Goal: Task Accomplishment & Management: Complete application form

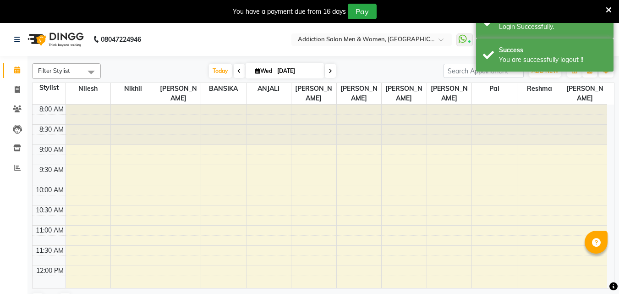
select select "en"
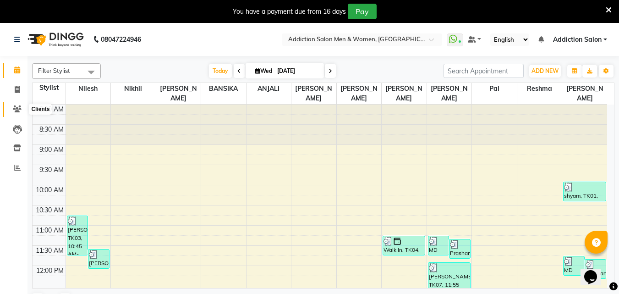
click at [19, 106] on icon at bounding box center [17, 108] width 9 height 7
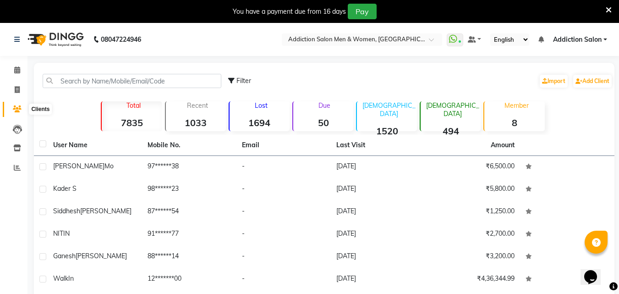
click at [17, 106] on icon at bounding box center [17, 108] width 9 height 7
click at [18, 88] on icon at bounding box center [17, 89] width 5 height 7
select select "service"
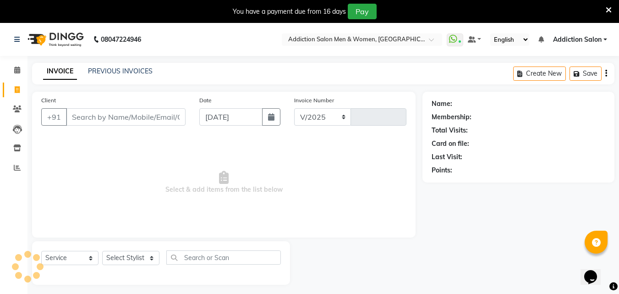
select select "6595"
type input "3801"
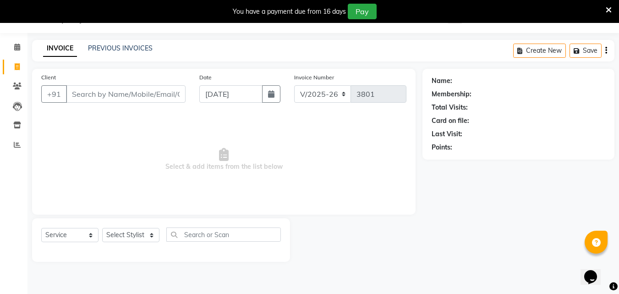
click at [136, 99] on input "Client" at bounding box center [126, 93] width 120 height 17
click at [134, 46] on link "PREVIOUS INVOICES" at bounding box center [120, 48] width 65 height 8
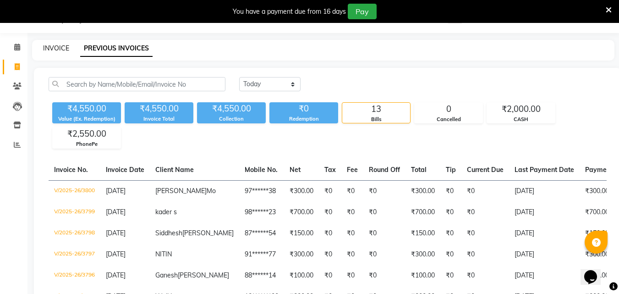
click at [45, 44] on link "INVOICE" at bounding box center [56, 48] width 26 height 8
select select "6595"
select select "service"
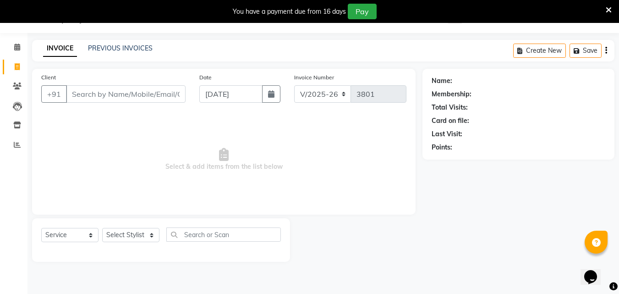
click at [148, 94] on input "Client" at bounding box center [126, 93] width 120 height 17
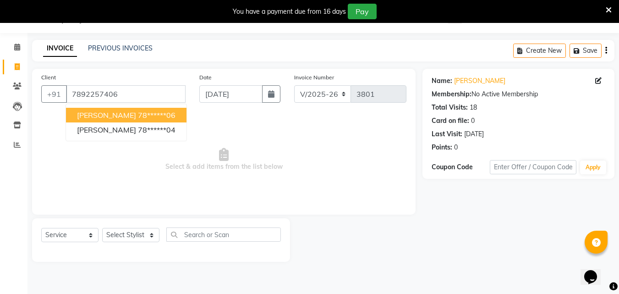
click at [107, 116] on span "[PERSON_NAME]" at bounding box center [106, 114] width 59 height 9
type input "78******06"
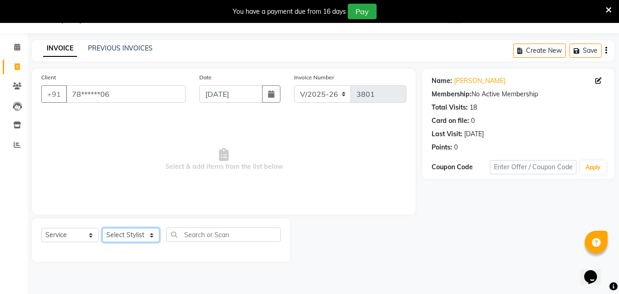
click at [129, 232] on select "Select Stylist Addiction Salon ANJALI BANSIKA [PERSON_NAME] [PERSON_NAME] [PERS…" at bounding box center [130, 235] width 57 height 14
select select "51003"
click at [102, 228] on select "Select Stylist Addiction Salon ANJALI BANSIKA [PERSON_NAME] [PERSON_NAME] [PERS…" at bounding box center [130, 235] width 57 height 14
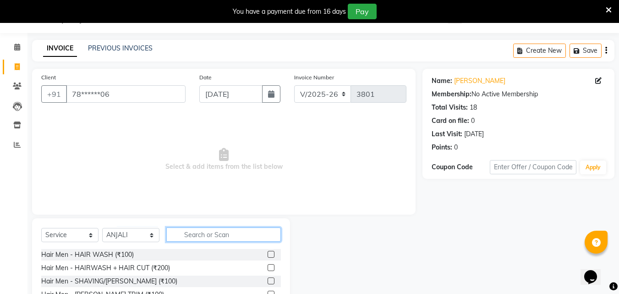
click at [223, 232] on input "text" at bounding box center [223, 234] width 114 height 14
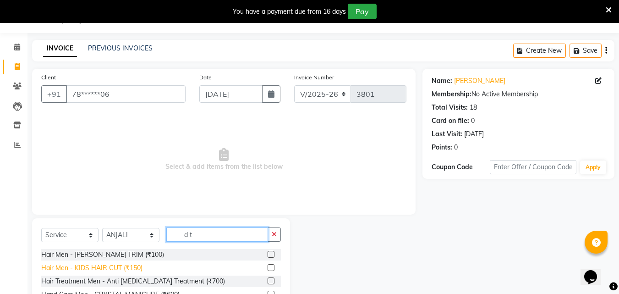
scroll to position [96, 0]
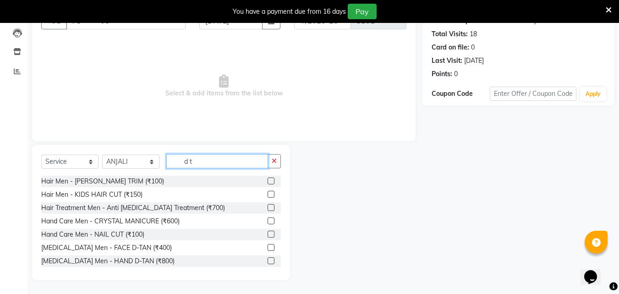
type input "d t"
click at [267, 245] on label at bounding box center [270, 247] width 7 height 7
click at [267, 245] on input "checkbox" at bounding box center [270, 248] width 6 height 6
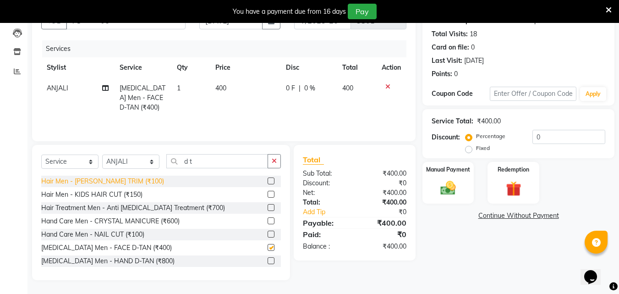
checkbox input "false"
click at [132, 159] on select "Select Stylist Addiction Salon ANJALI BANSIKA [PERSON_NAME] [PERSON_NAME] [PERS…" at bounding box center [130, 161] width 57 height 14
select select "67107"
click at [102, 154] on select "Select Stylist Addiction Salon ANJALI BANSIKA [PERSON_NAME] [PERSON_NAME] [PERS…" at bounding box center [130, 161] width 57 height 14
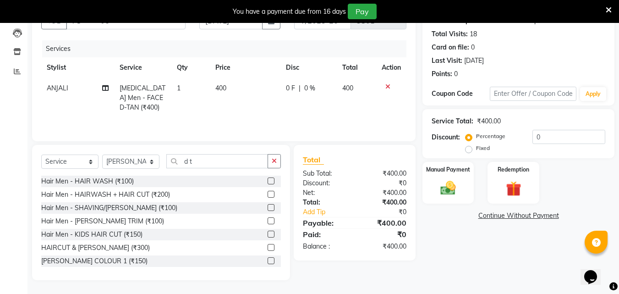
click at [267, 246] on label at bounding box center [270, 247] width 7 height 7
click at [267, 246] on input "checkbox" at bounding box center [270, 248] width 6 height 6
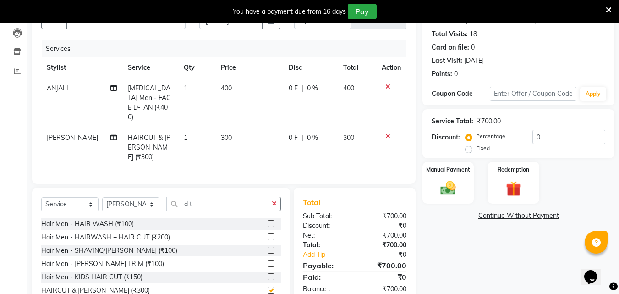
checkbox input "false"
click at [467, 193] on div "Manual Payment" at bounding box center [448, 183] width 54 height 44
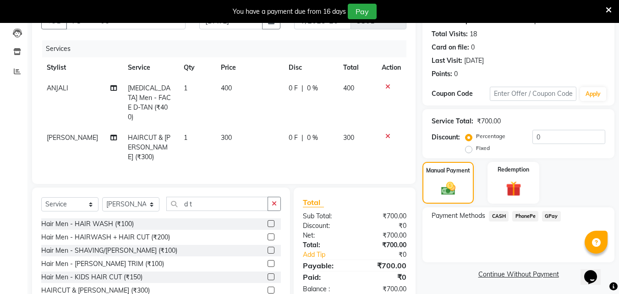
click at [515, 218] on span "PhonePe" at bounding box center [525, 216] width 26 height 11
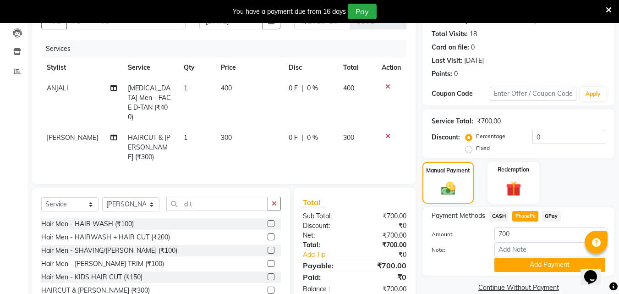
scroll to position [126, 0]
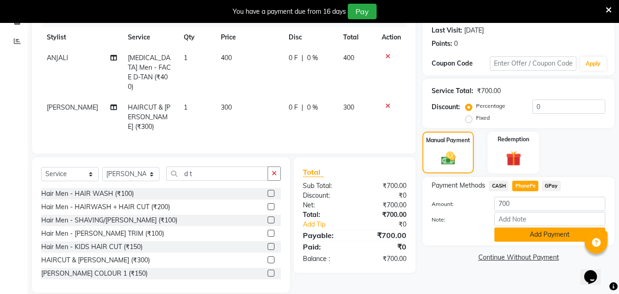
click at [523, 233] on button "Add Payment" at bounding box center [549, 234] width 111 height 14
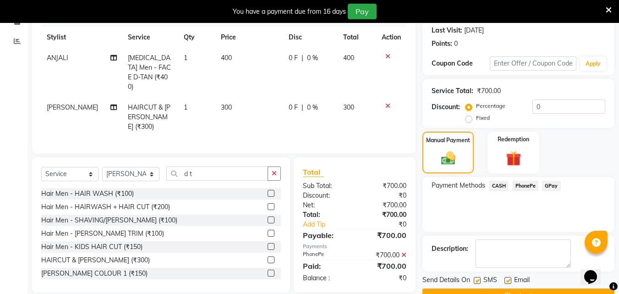
scroll to position [149, 0]
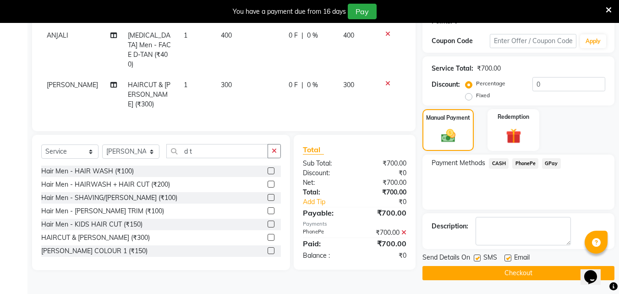
click at [522, 266] on button "Checkout" at bounding box center [518, 273] width 192 height 14
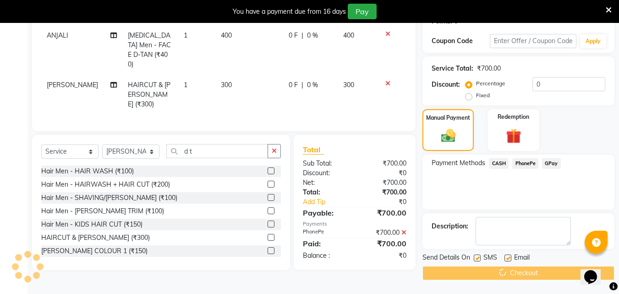
scroll to position [0, 0]
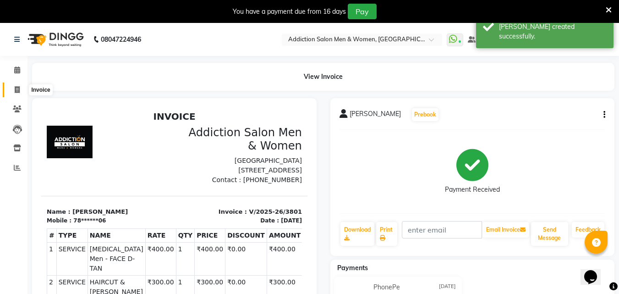
click at [19, 89] on icon at bounding box center [17, 89] width 5 height 7
select select "service"
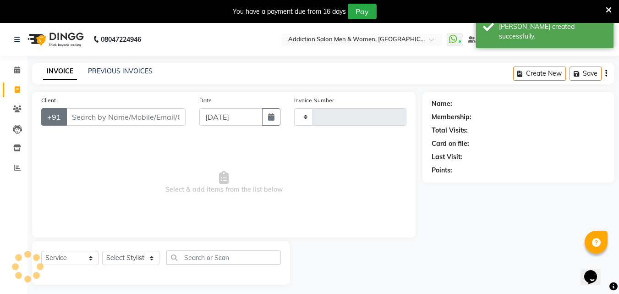
scroll to position [23, 0]
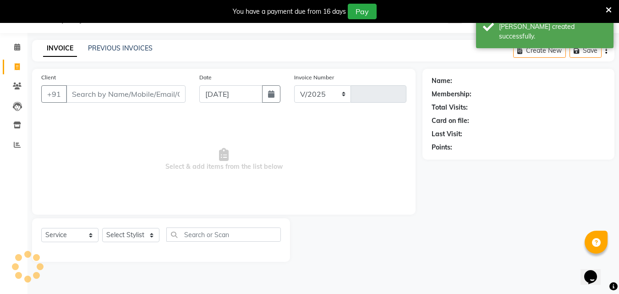
select select "6595"
type input "3802"
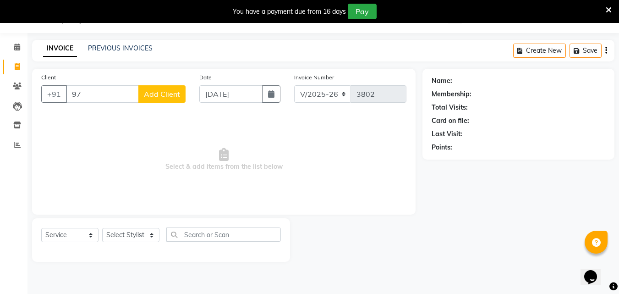
type input "9"
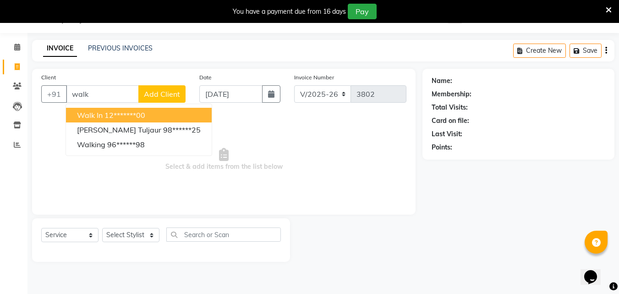
click at [121, 108] on button "Walk In 12*******00" at bounding box center [139, 115] width 146 height 15
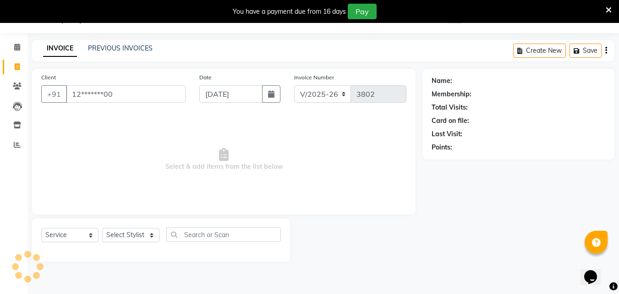
type input "12*******00"
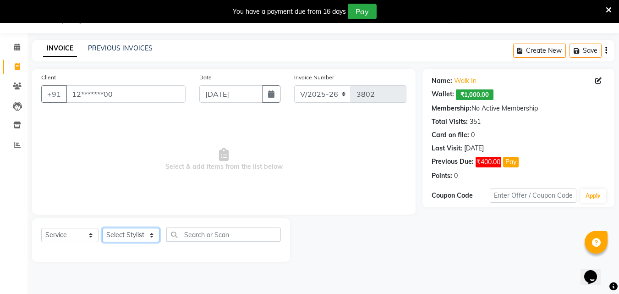
click at [152, 230] on select "Select Stylist Addiction Salon ANJALI BANSIKA [PERSON_NAME] [PERSON_NAME] [PERS…" at bounding box center [130, 235] width 57 height 14
select select "67107"
click at [102, 228] on select "Select Stylist Addiction Salon ANJALI BANSIKA [PERSON_NAME] [PERSON_NAME] [PERS…" at bounding box center [130, 235] width 57 height 14
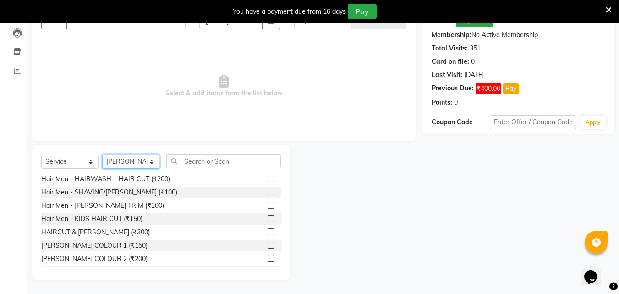
scroll to position [0, 0]
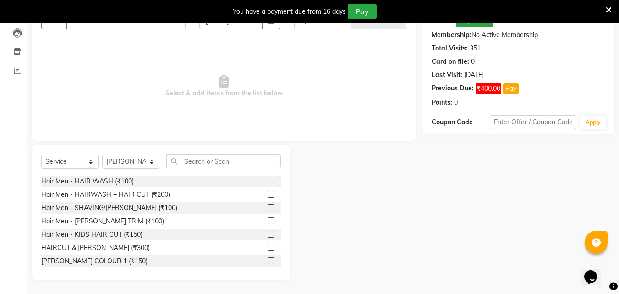
click at [267, 218] on label at bounding box center [270, 220] width 7 height 7
click at [267, 218] on input "checkbox" at bounding box center [270, 221] width 6 height 6
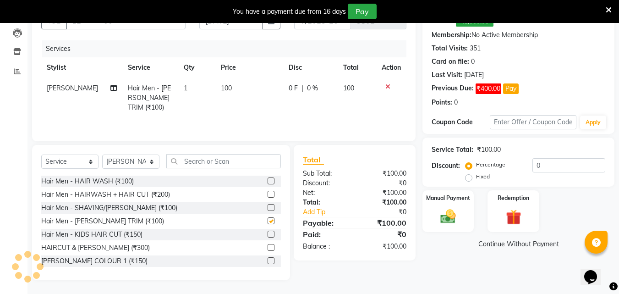
checkbox input "false"
click at [463, 205] on div "Manual Payment" at bounding box center [448, 211] width 54 height 44
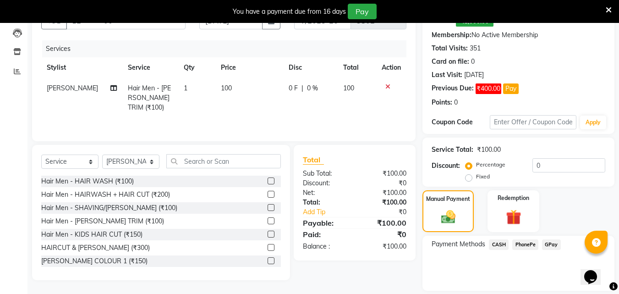
click at [501, 248] on span "CASH" at bounding box center [499, 244] width 20 height 11
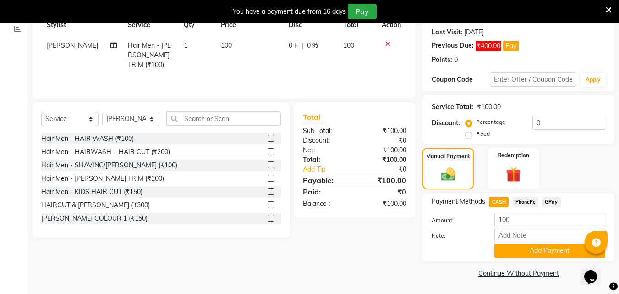
click at [501, 245] on button "Add Payment" at bounding box center [549, 250] width 111 height 14
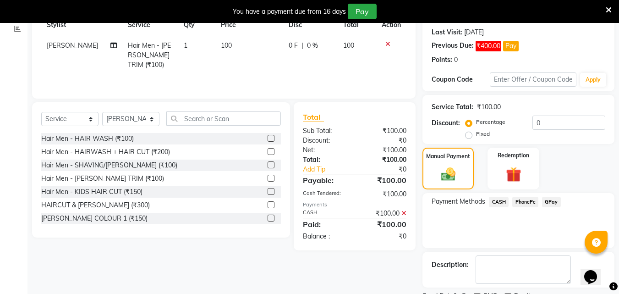
scroll to position [177, 0]
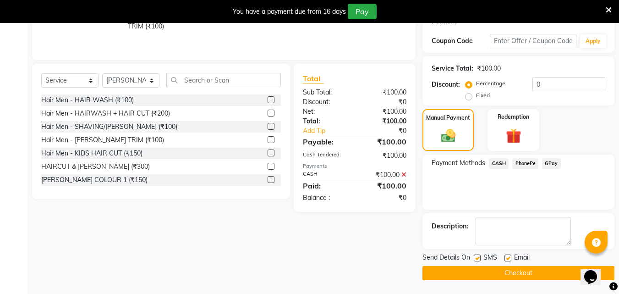
click at [502, 266] on button "Checkout" at bounding box center [518, 273] width 192 height 14
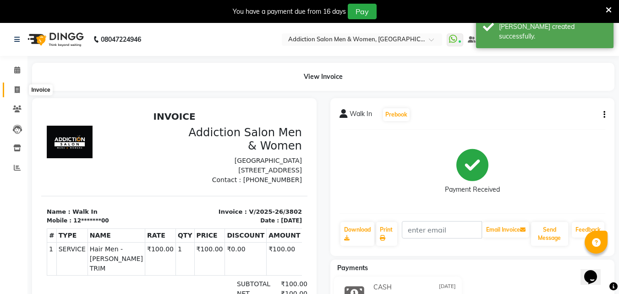
click at [16, 85] on span at bounding box center [17, 90] width 16 height 11
select select "6595"
select select "service"
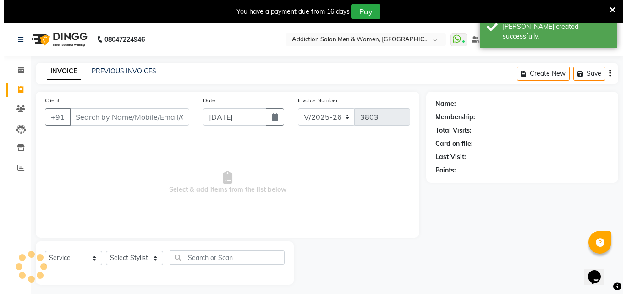
scroll to position [23, 0]
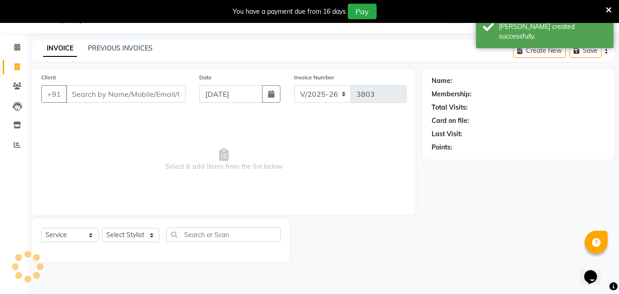
click at [127, 88] on input "Client" at bounding box center [126, 93] width 120 height 17
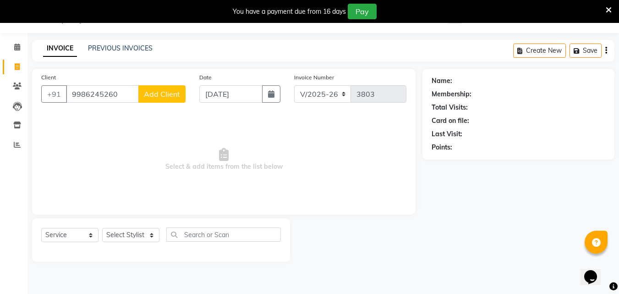
type input "9986245260"
click at [149, 99] on button "Add Client" at bounding box center [161, 93] width 47 height 17
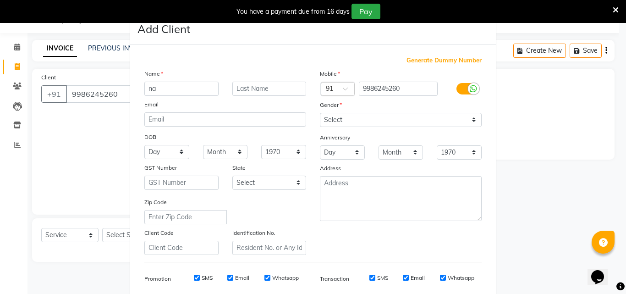
type input "n"
type input "[PERSON_NAME]"
click at [352, 114] on select "Select [DEMOGRAPHIC_DATA] [DEMOGRAPHIC_DATA] Other Prefer Not To Say" at bounding box center [401, 120] width 162 height 14
select select "[DEMOGRAPHIC_DATA]"
click at [320, 113] on select "Select [DEMOGRAPHIC_DATA] [DEMOGRAPHIC_DATA] Other Prefer Not To Say" at bounding box center [401, 120] width 162 height 14
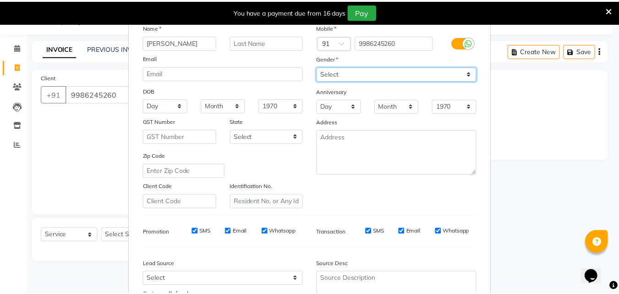
scroll to position [129, 0]
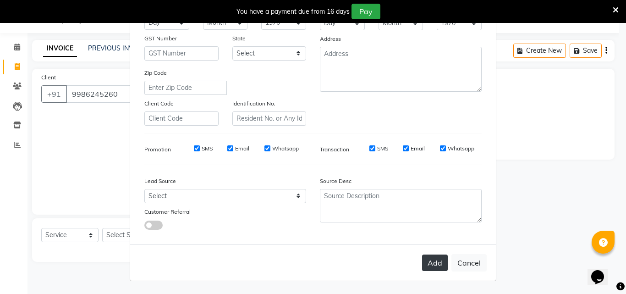
click at [428, 256] on button "Add" at bounding box center [435, 262] width 26 height 16
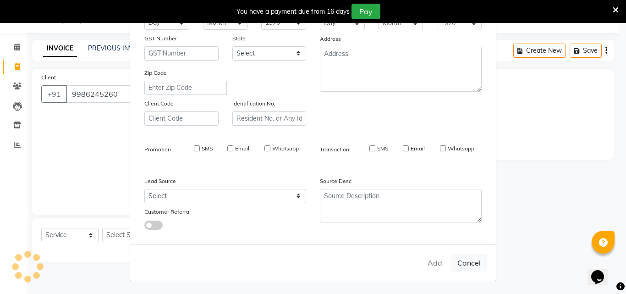
type input "99******60"
select select
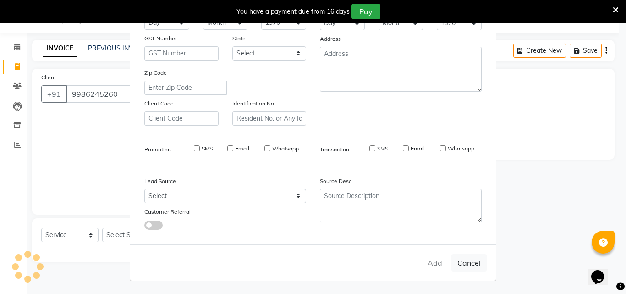
select select
checkbox input "false"
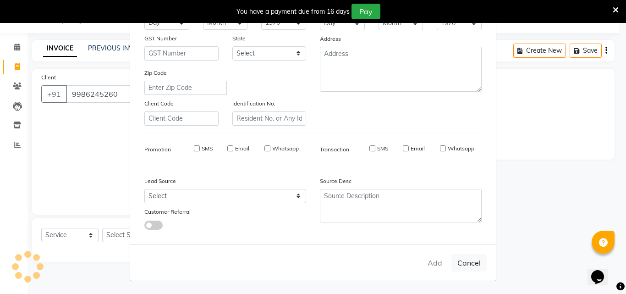
checkbox input "false"
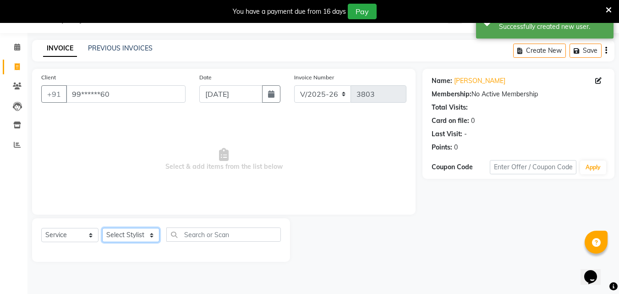
click at [129, 238] on select "Select Stylist Addiction Salon ANJALI BANSIKA [PERSON_NAME] [PERSON_NAME] [PERS…" at bounding box center [130, 235] width 57 height 14
select select "89379"
click at [102, 228] on select "Select Stylist Addiction Salon ANJALI BANSIKA [PERSON_NAME] [PERSON_NAME] [PERS…" at bounding box center [130, 235] width 57 height 14
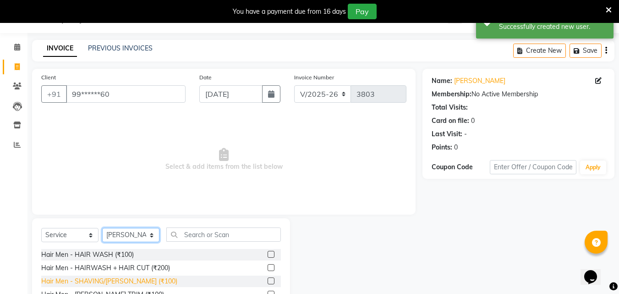
scroll to position [96, 0]
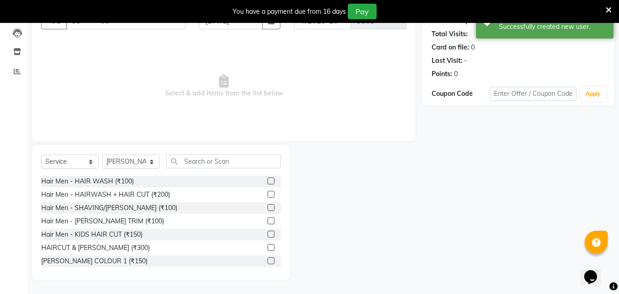
click at [267, 248] on label at bounding box center [270, 247] width 7 height 7
click at [267, 248] on input "checkbox" at bounding box center [270, 248] width 6 height 6
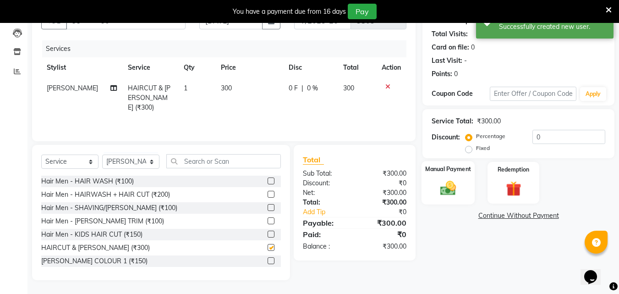
checkbox input "false"
click at [437, 185] on img at bounding box center [448, 188] width 26 height 18
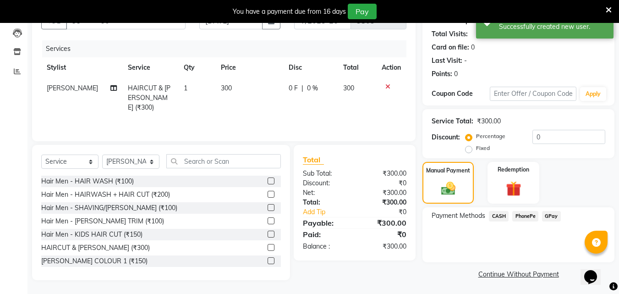
scroll to position [97, 0]
click at [523, 215] on span "PhonePe" at bounding box center [525, 215] width 26 height 11
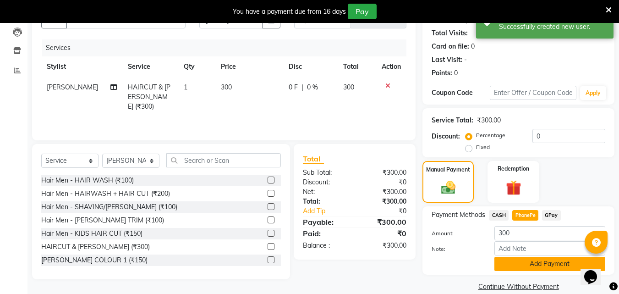
scroll to position [110, 0]
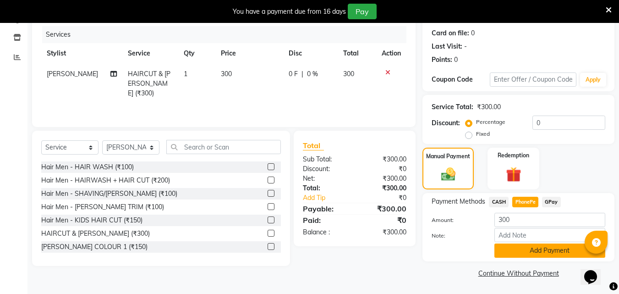
click at [523, 251] on button "Add Payment" at bounding box center [549, 250] width 111 height 14
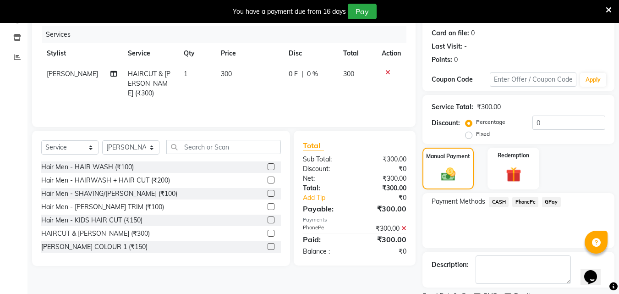
scroll to position [149, 0]
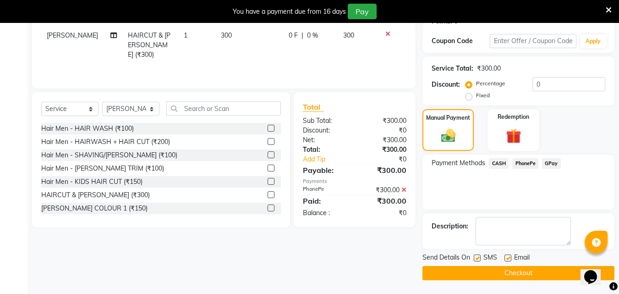
click at [536, 272] on button "Checkout" at bounding box center [518, 273] width 192 height 14
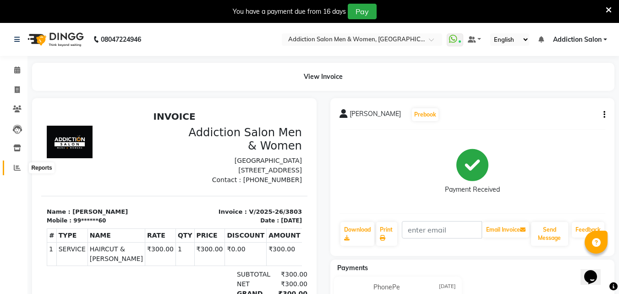
click at [17, 167] on icon at bounding box center [17, 167] width 7 height 7
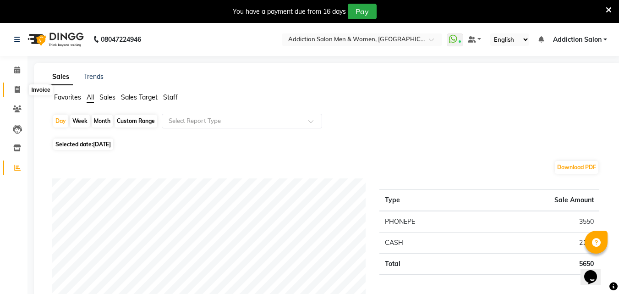
click at [18, 91] on icon at bounding box center [17, 89] width 5 height 7
select select "service"
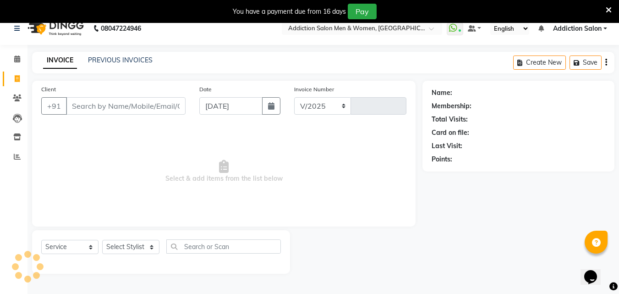
select select "6595"
type input "3804"
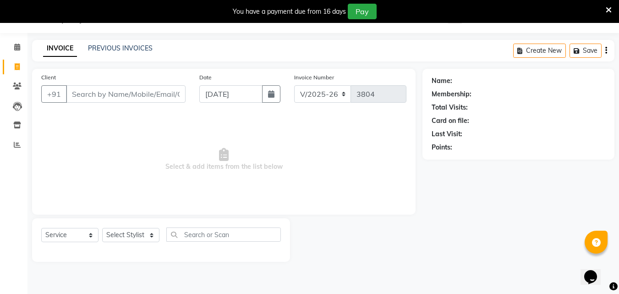
click at [99, 88] on input "Client" at bounding box center [126, 93] width 120 height 17
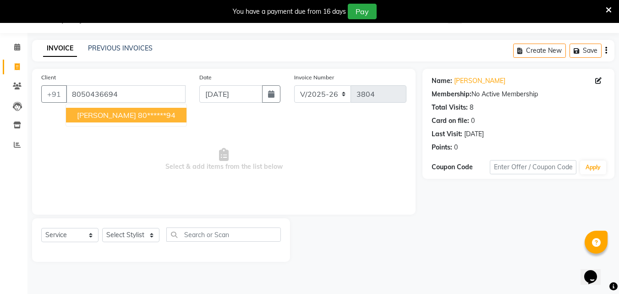
click at [97, 110] on button "Azeem 80******94" at bounding box center [126, 115] width 120 height 15
type input "80******94"
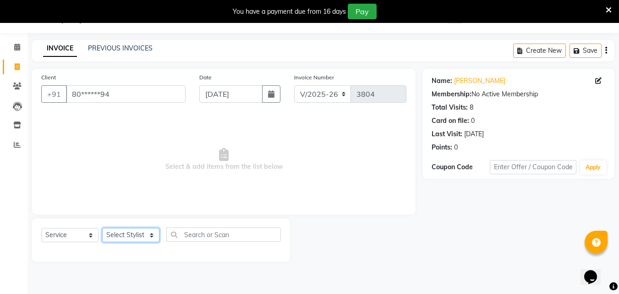
click at [139, 234] on select "Select Stylist Addiction Salon ANJALI BANSIKA [PERSON_NAME] [PERSON_NAME] [PERS…" at bounding box center [130, 235] width 57 height 14
select select "61697"
click at [102, 228] on select "Select Stylist Addiction Salon ANJALI BANSIKA [PERSON_NAME] [PERSON_NAME] [PERS…" at bounding box center [130, 235] width 57 height 14
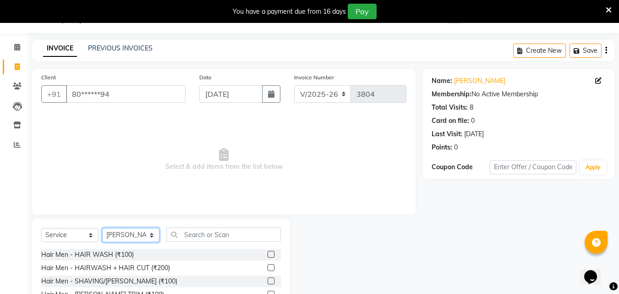
scroll to position [96, 0]
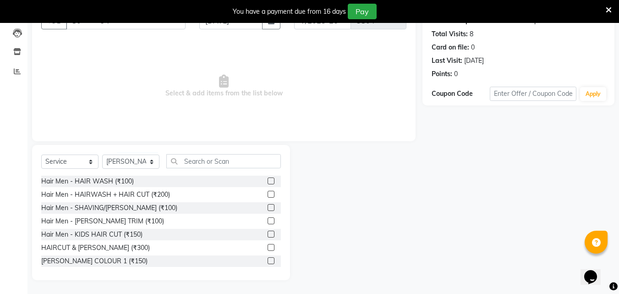
click at [267, 246] on label at bounding box center [270, 247] width 7 height 7
click at [267, 246] on input "checkbox" at bounding box center [270, 248] width 6 height 6
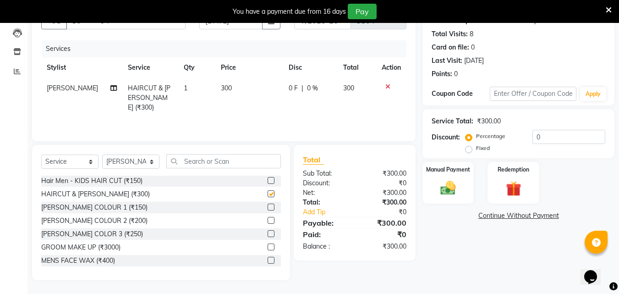
checkbox input "false"
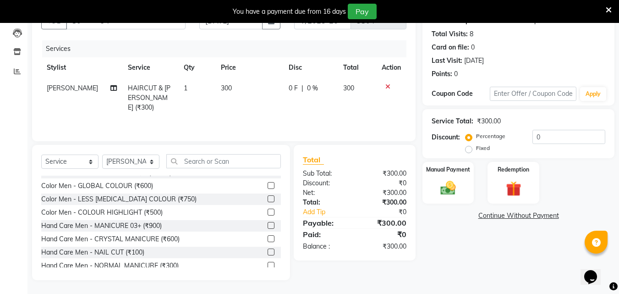
scroll to position [275, 0]
click at [267, 184] on label at bounding box center [270, 184] width 7 height 7
click at [267, 184] on input "checkbox" at bounding box center [270, 185] width 6 height 6
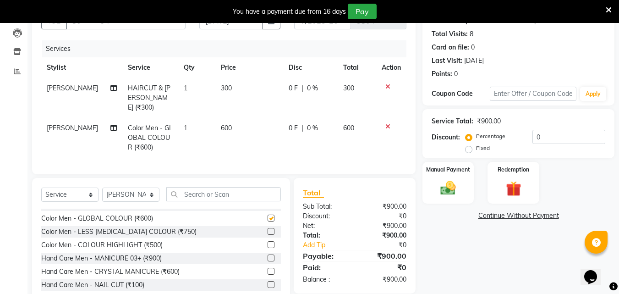
checkbox input "false"
click at [225, 124] on span "600" at bounding box center [226, 128] width 11 height 8
select select "61697"
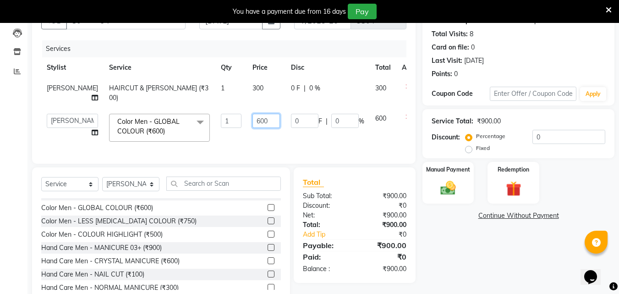
click at [252, 118] on input "600" at bounding box center [265, 121] width 27 height 14
type input "700"
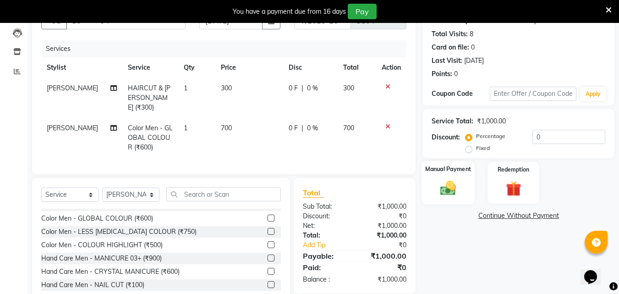
click at [451, 179] on img at bounding box center [448, 188] width 26 height 18
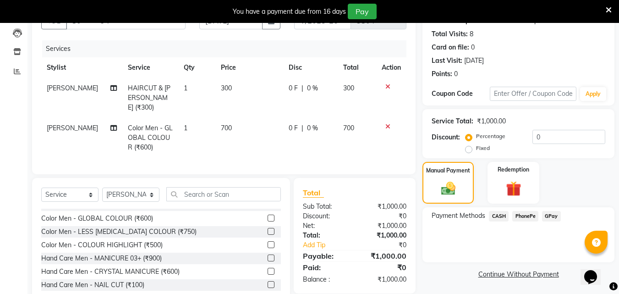
scroll to position [126, 0]
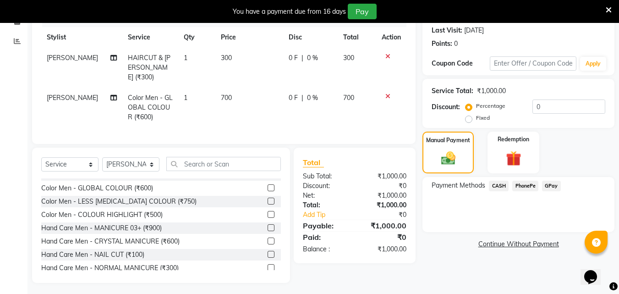
click at [533, 180] on span "PhonePe" at bounding box center [525, 185] width 26 height 11
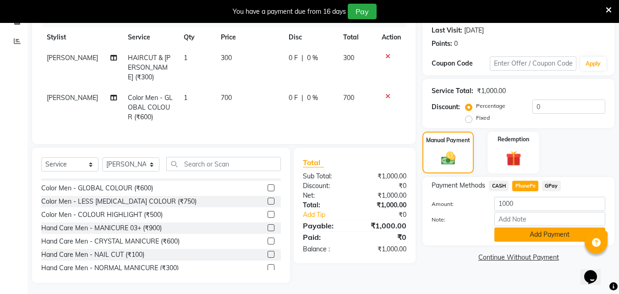
click at [561, 230] on button "Add Payment" at bounding box center [549, 234] width 111 height 14
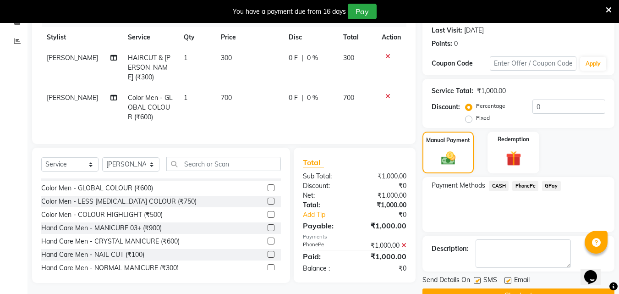
scroll to position [149, 0]
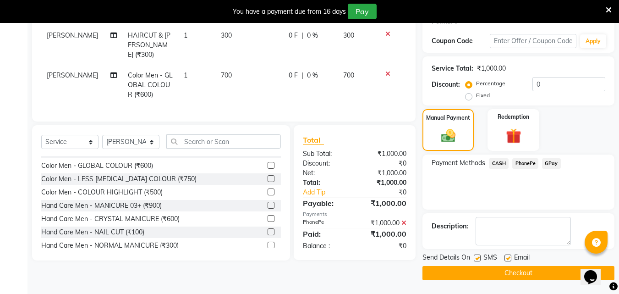
click at [549, 268] on button "Checkout" at bounding box center [518, 273] width 192 height 14
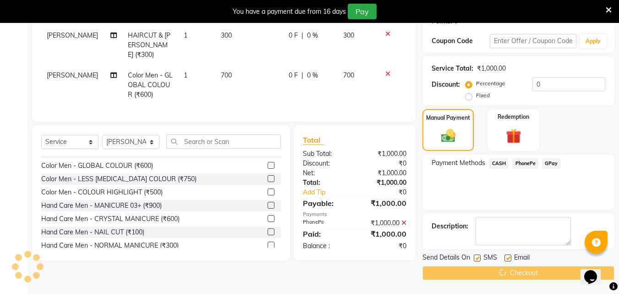
scroll to position [0, 0]
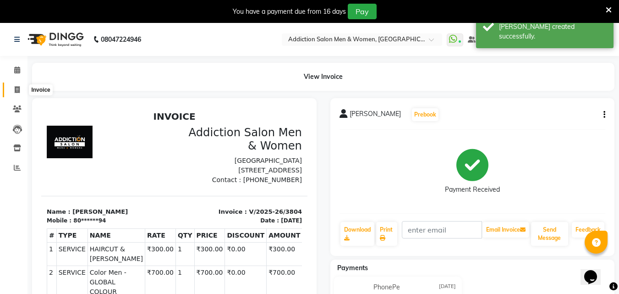
click at [16, 86] on icon at bounding box center [17, 89] width 5 height 7
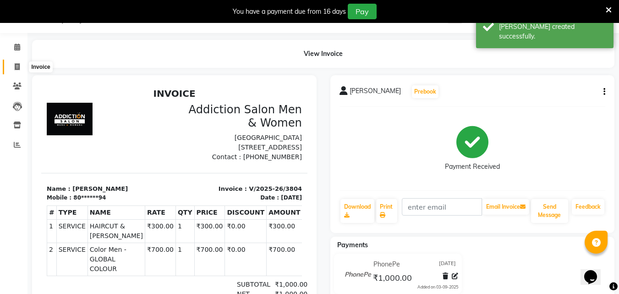
select select "6595"
select select "service"
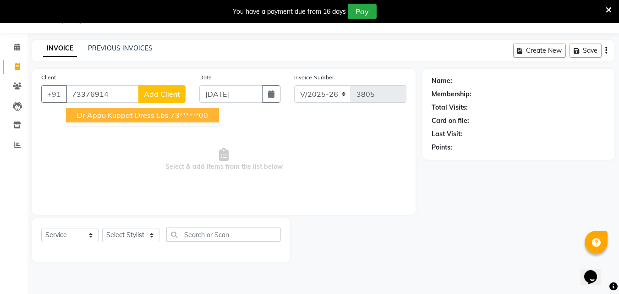
type input "73376914"
click at [147, 233] on select "Select Stylist Addiction Salon ANJALI BANSIKA [PERSON_NAME] [PERSON_NAME] [PERS…" at bounding box center [130, 235] width 57 height 14
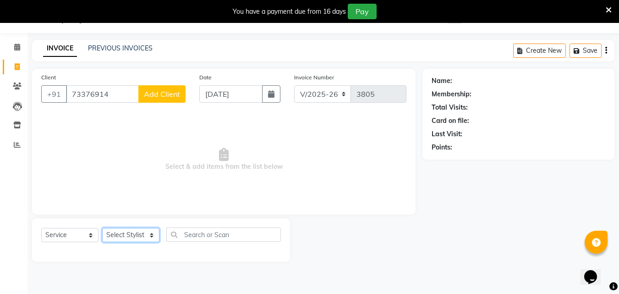
select select "67107"
click at [102, 228] on select "Select Stylist Addiction Salon ANJALI BANSIKA [PERSON_NAME] [PERSON_NAME] [PERS…" at bounding box center [130, 235] width 57 height 14
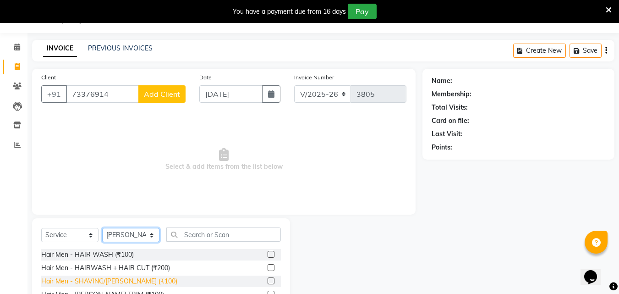
scroll to position [96, 0]
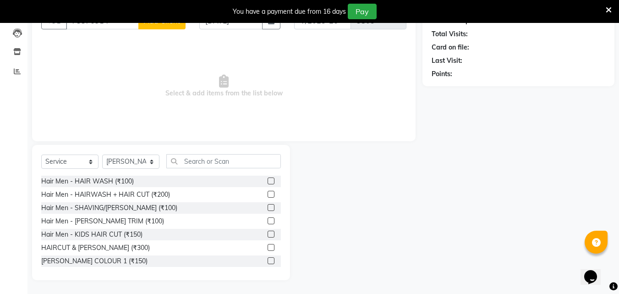
click at [267, 246] on label at bounding box center [270, 247] width 7 height 7
click at [267, 246] on input "checkbox" at bounding box center [270, 248] width 6 height 6
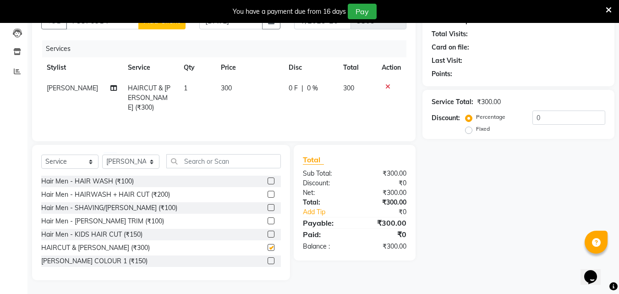
checkbox input "false"
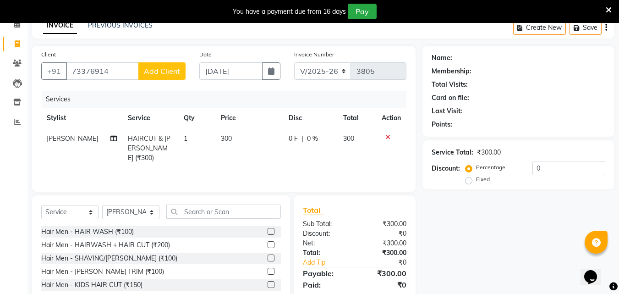
scroll to position [0, 0]
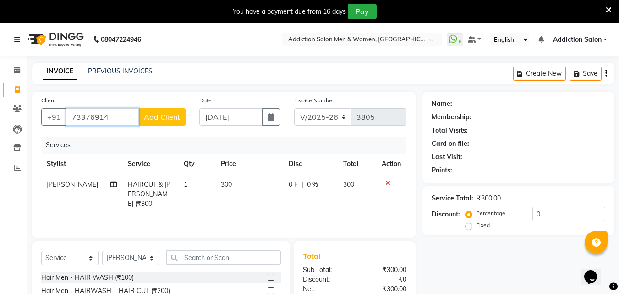
click at [131, 118] on input "73376914" at bounding box center [102, 116] width 73 height 17
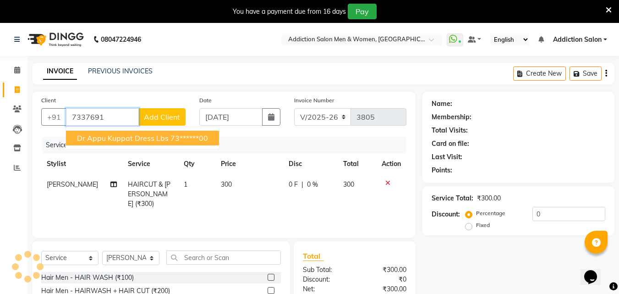
click at [128, 136] on span "Dr Appu Kuppat Dress Lbs" at bounding box center [123, 137] width 92 height 9
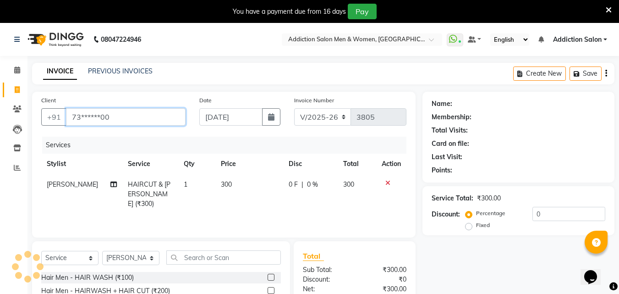
type input "73******00"
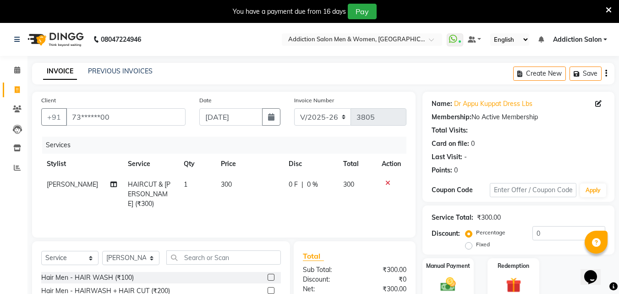
scroll to position [96, 0]
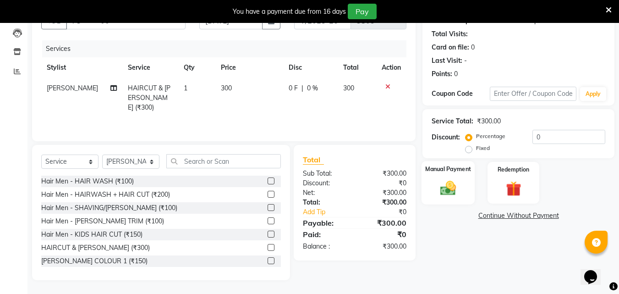
click at [442, 196] on img at bounding box center [448, 188] width 26 height 18
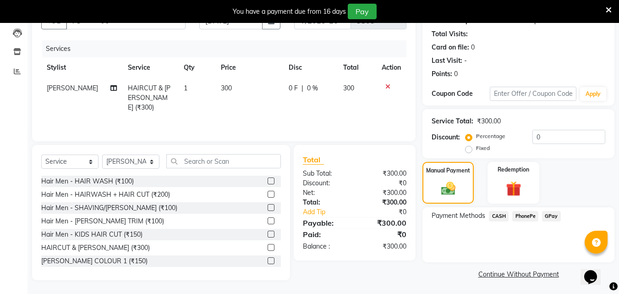
click at [497, 212] on span "CASH" at bounding box center [499, 216] width 20 height 11
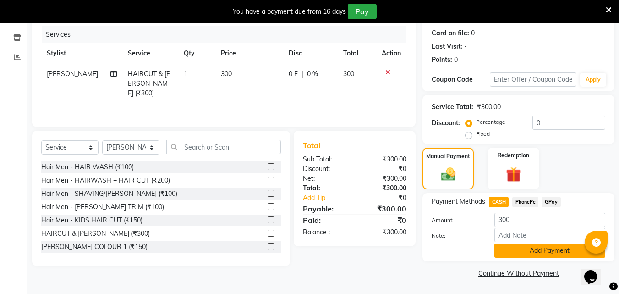
click at [522, 254] on button "Add Payment" at bounding box center [549, 250] width 111 height 14
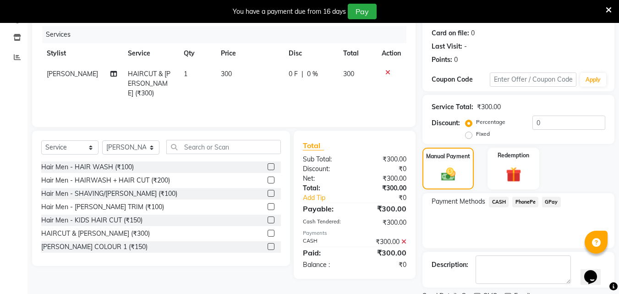
scroll to position [149, 0]
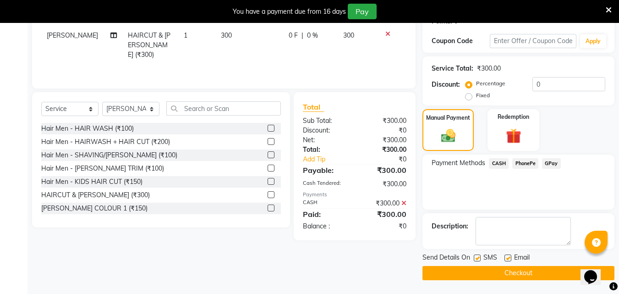
click at [534, 268] on button "Checkout" at bounding box center [518, 273] width 192 height 14
